Goal: Check status

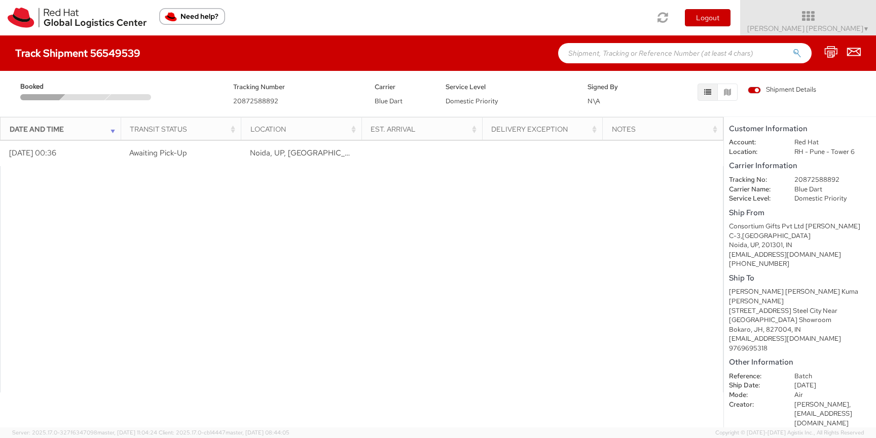
click at [802, 179] on dd "20872588892" at bounding box center [833, 180] width 92 height 10
copy dd "20872588892"
